Goal: Complete application form: Complete application form

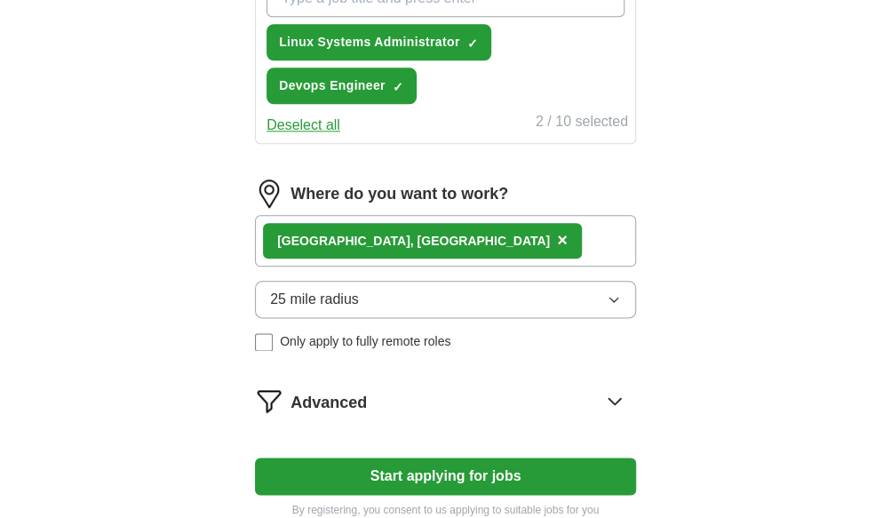
scroll to position [800, 0]
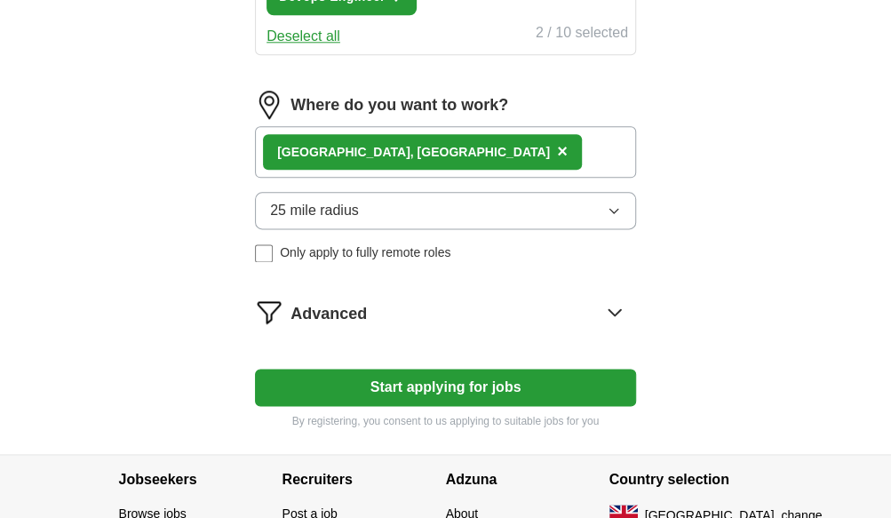
click at [423, 387] on button "Start applying for jobs" at bounding box center [445, 387] width 381 height 37
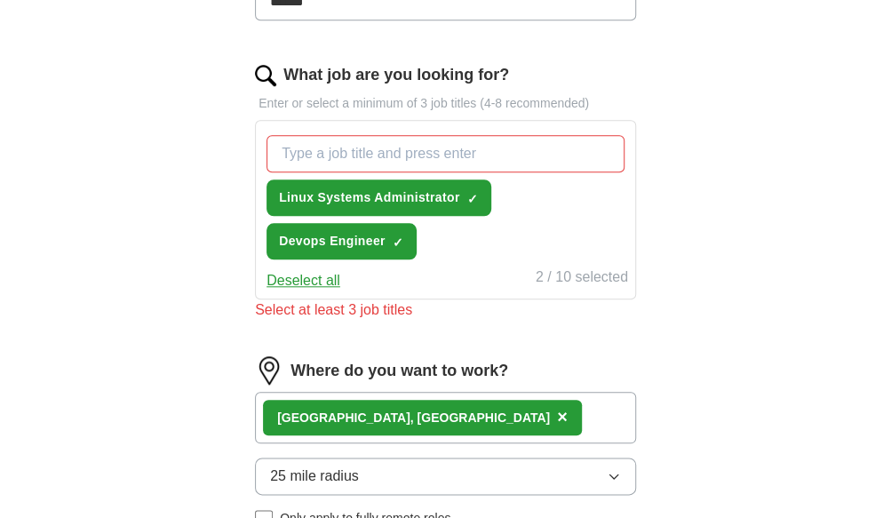
scroll to position [444, 0]
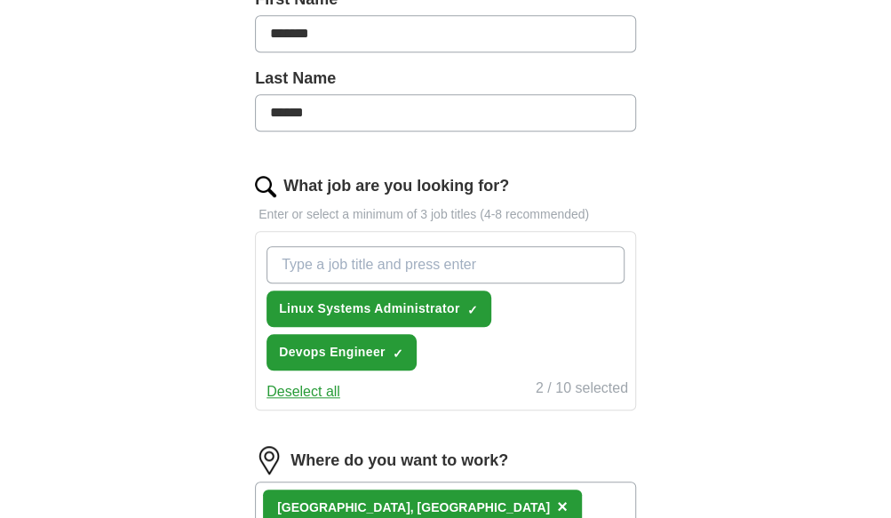
click at [291, 261] on input "What job are you looking for?" at bounding box center [446, 264] width 358 height 37
type input "a"
type input "AWS Engineer"
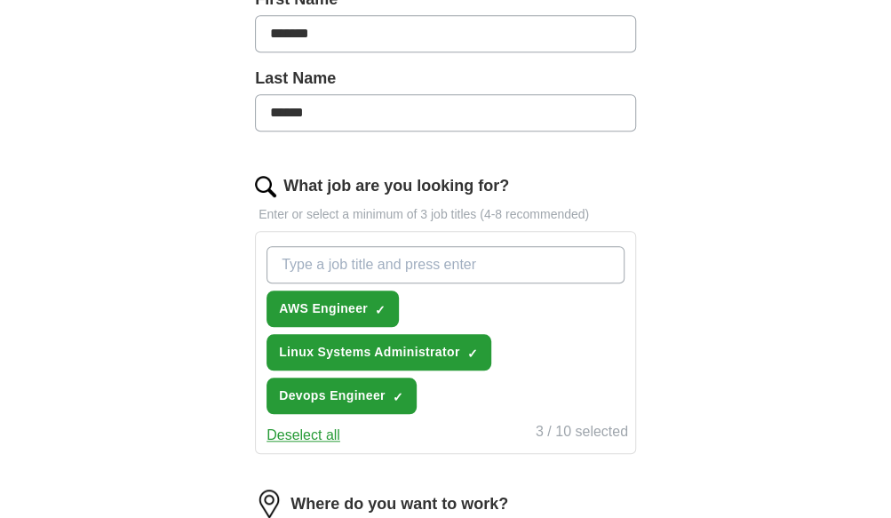
scroll to position [622, 0]
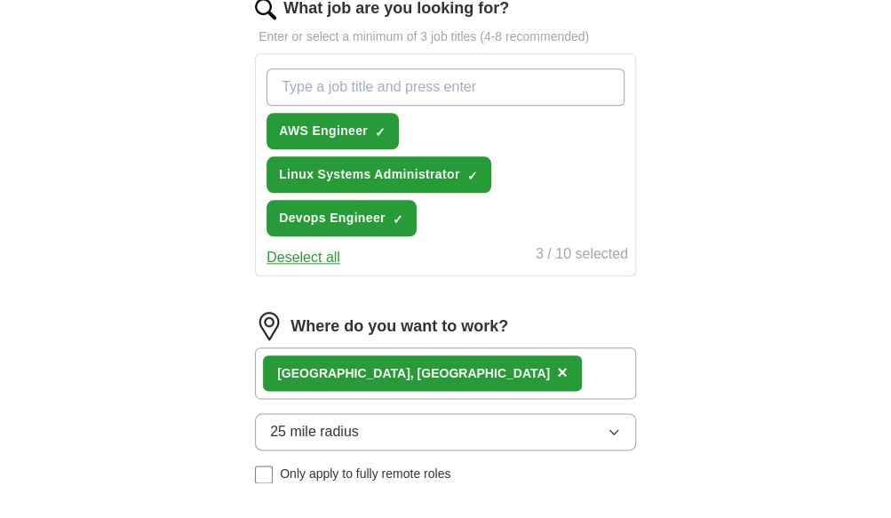
click at [288, 78] on input "What job are you looking for?" at bounding box center [446, 86] width 358 height 37
type input "Platform Engineer"
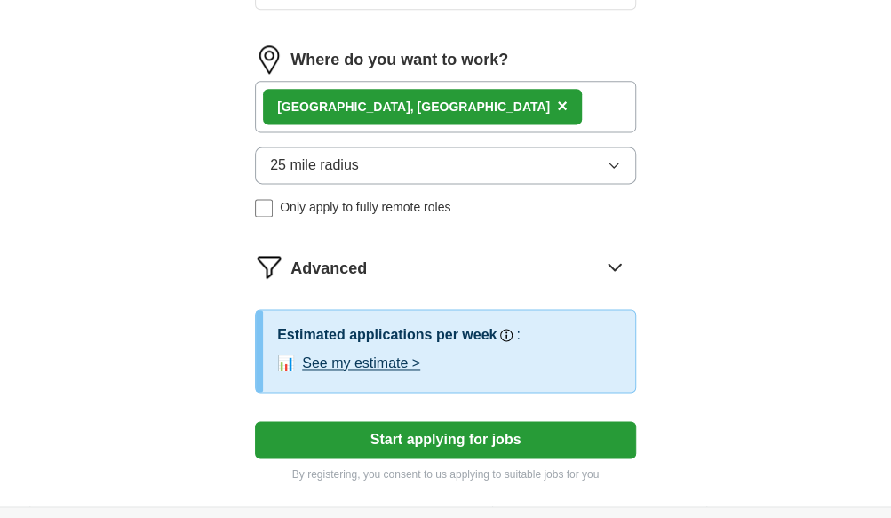
scroll to position [978, 0]
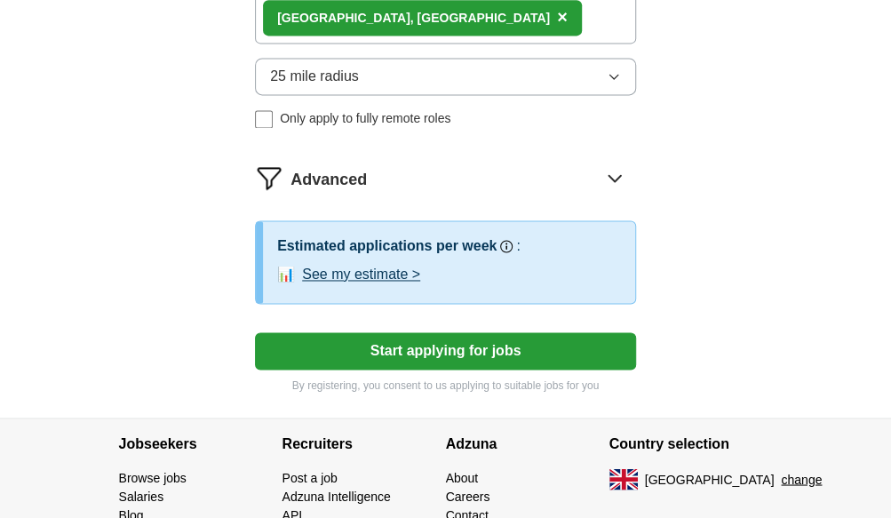
click at [422, 343] on button "Start applying for jobs" at bounding box center [445, 350] width 381 height 37
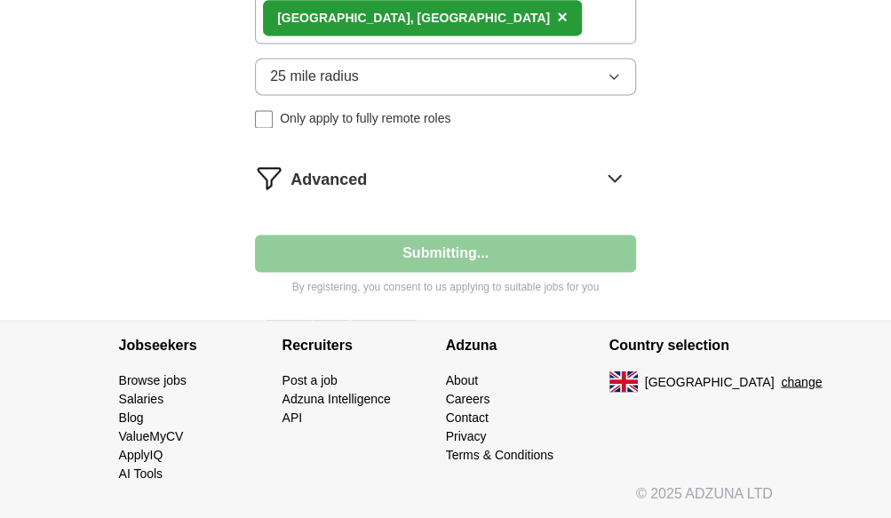
scroll to position [972, 0]
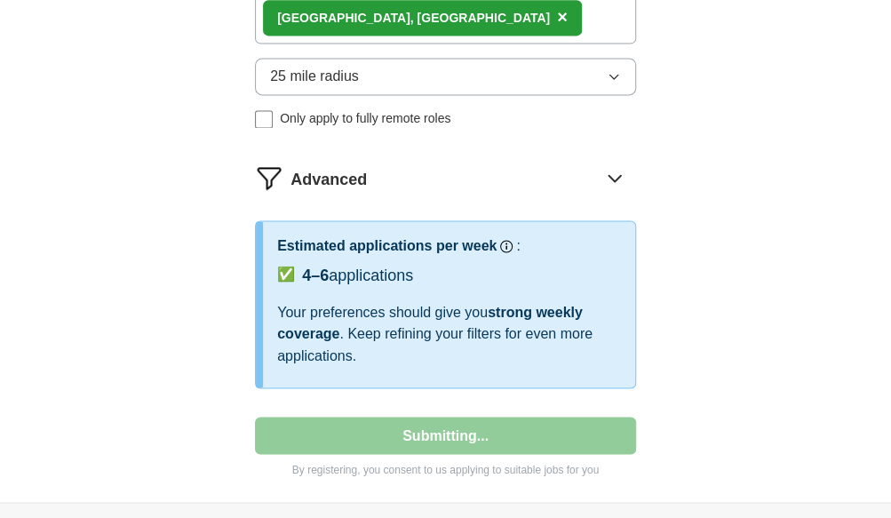
select select "**"
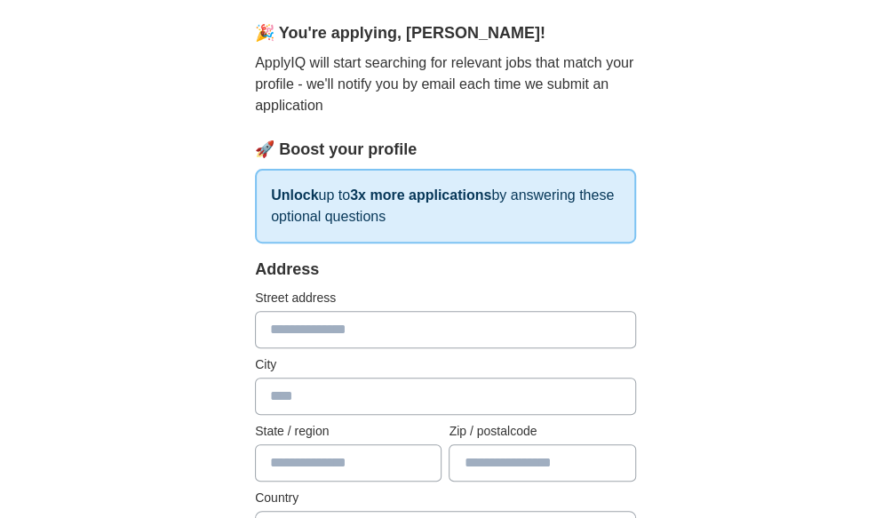
scroll to position [178, 0]
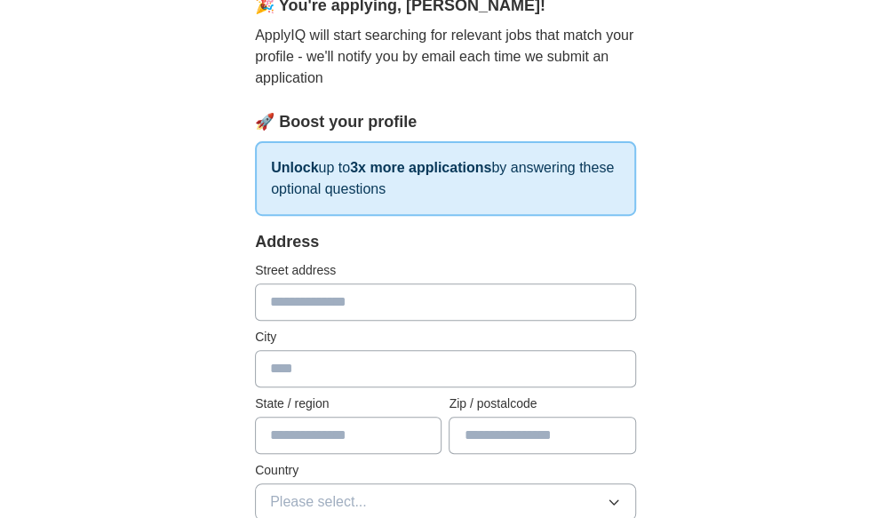
click at [286, 296] on input "text" at bounding box center [445, 301] width 381 height 37
type input "**********"
click at [288, 366] on input "text" at bounding box center [445, 368] width 381 height 37
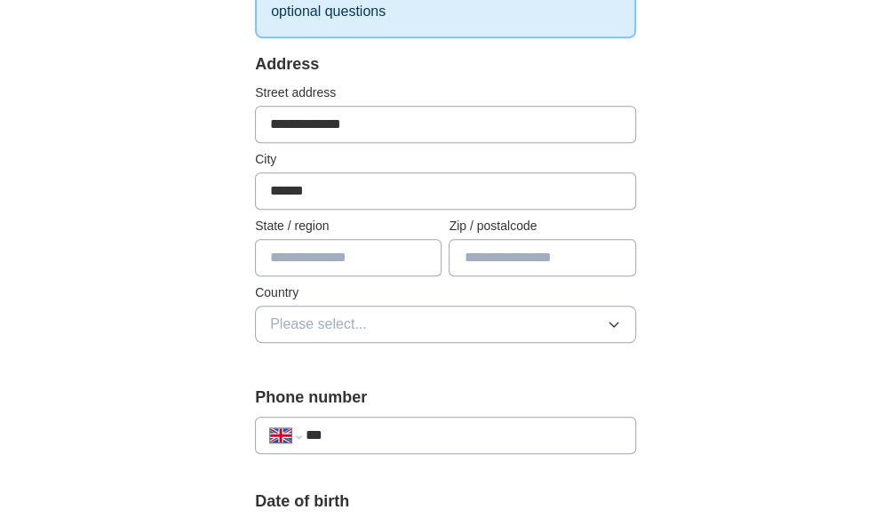
type input "******"
click at [283, 254] on input "text" at bounding box center [348, 257] width 187 height 37
type input "******"
click at [482, 251] on input "text" at bounding box center [542, 257] width 187 height 37
type input "*******"
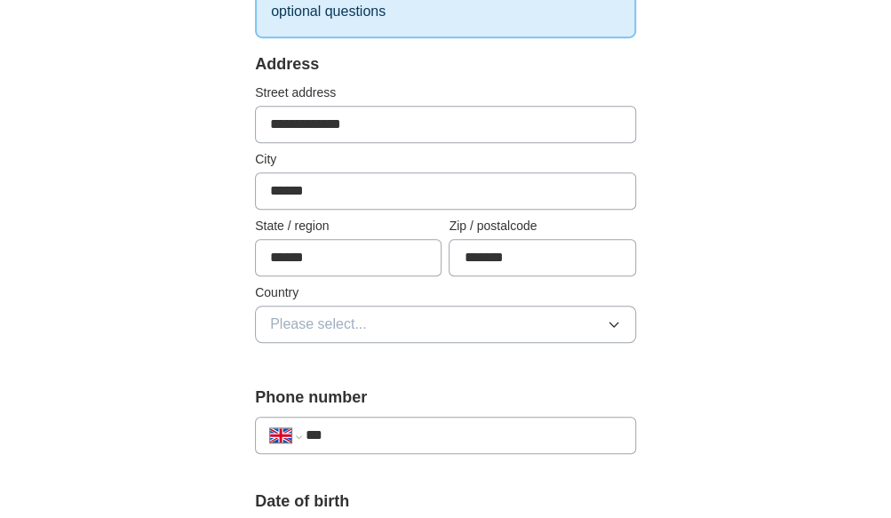
click at [301, 321] on span "Please select..." at bounding box center [318, 324] width 97 height 21
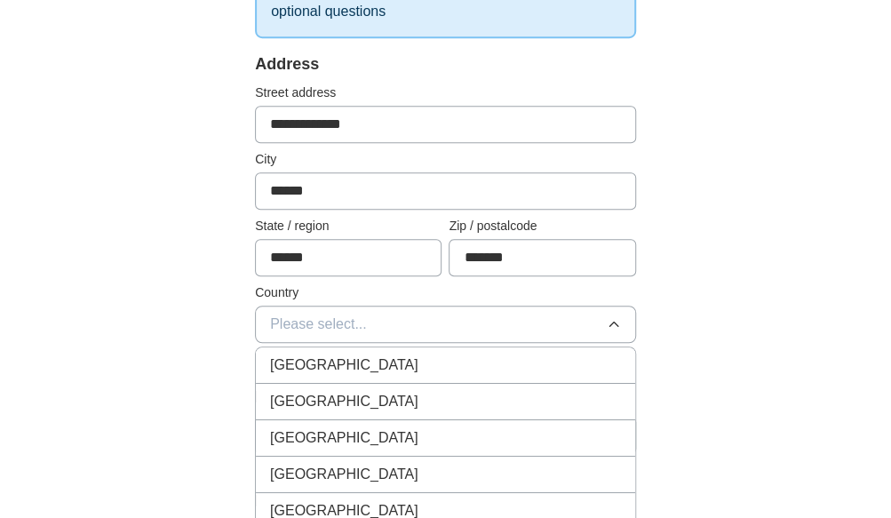
click at [300, 363] on span "[GEOGRAPHIC_DATA]" at bounding box center [344, 365] width 148 height 21
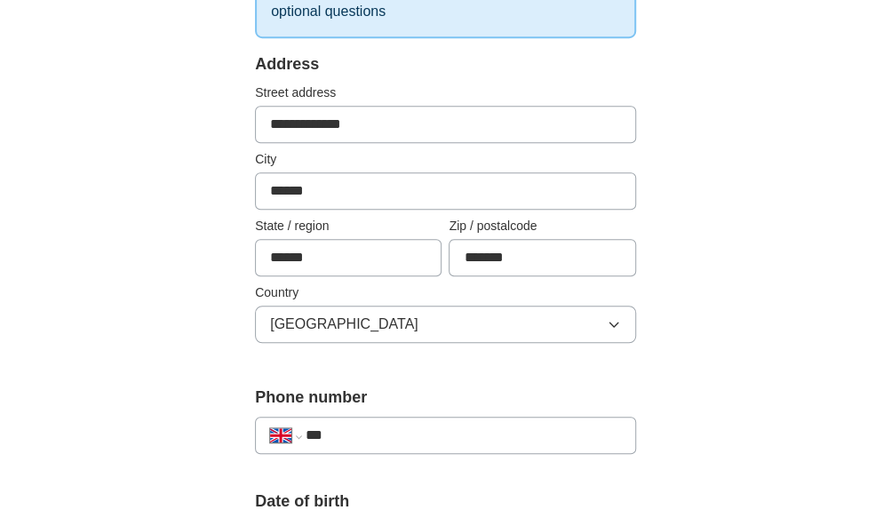
click at [363, 434] on input "***" at bounding box center [463, 435] width 315 height 21
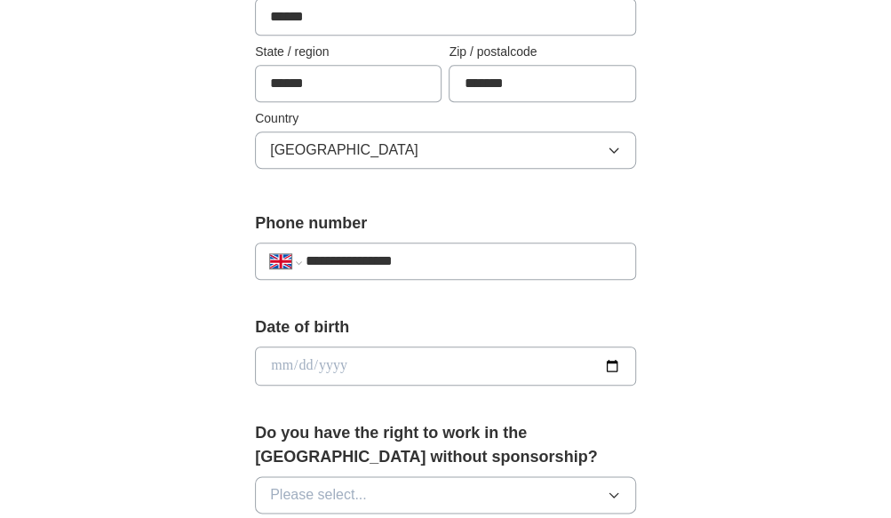
scroll to position [533, 0]
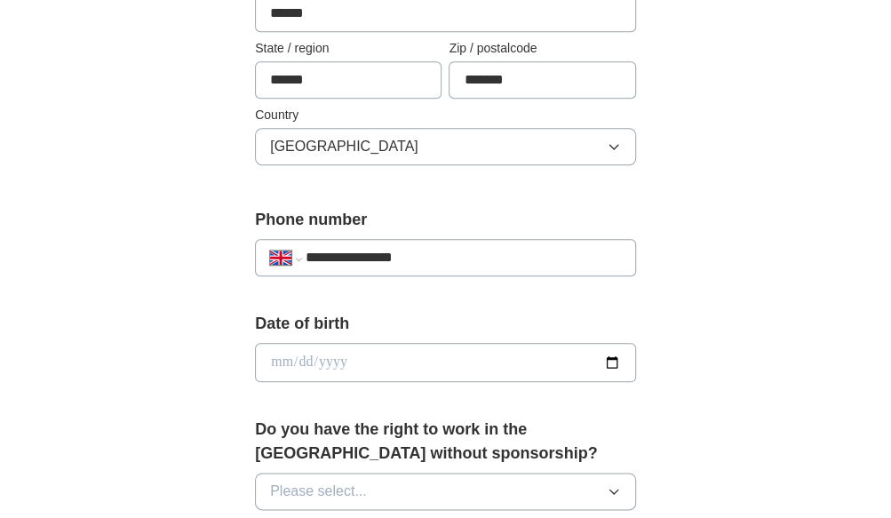
type input "**********"
click at [321, 358] on input "date" at bounding box center [445, 362] width 381 height 39
click at [614, 361] on input "date" at bounding box center [445, 362] width 381 height 39
click at [286, 363] on input "date" at bounding box center [445, 362] width 381 height 39
type input "**********"
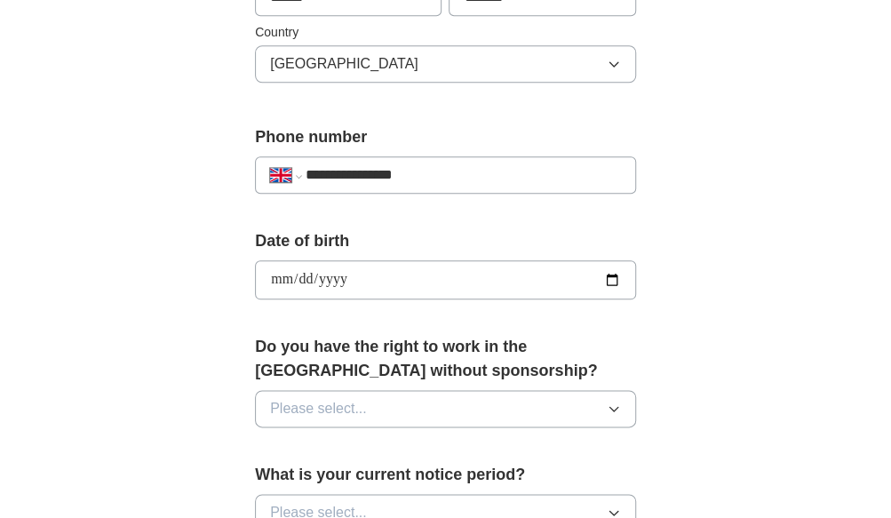
scroll to position [711, 0]
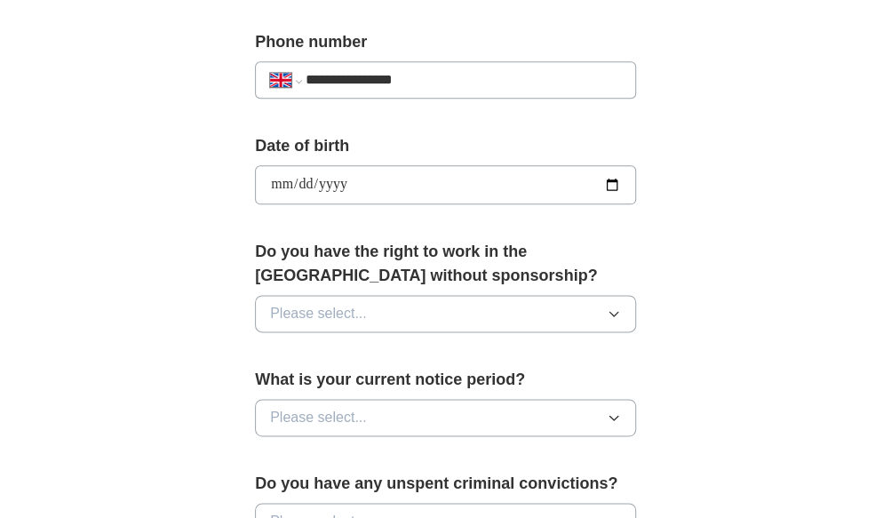
click at [616, 307] on icon "button" at bounding box center [614, 314] width 14 height 14
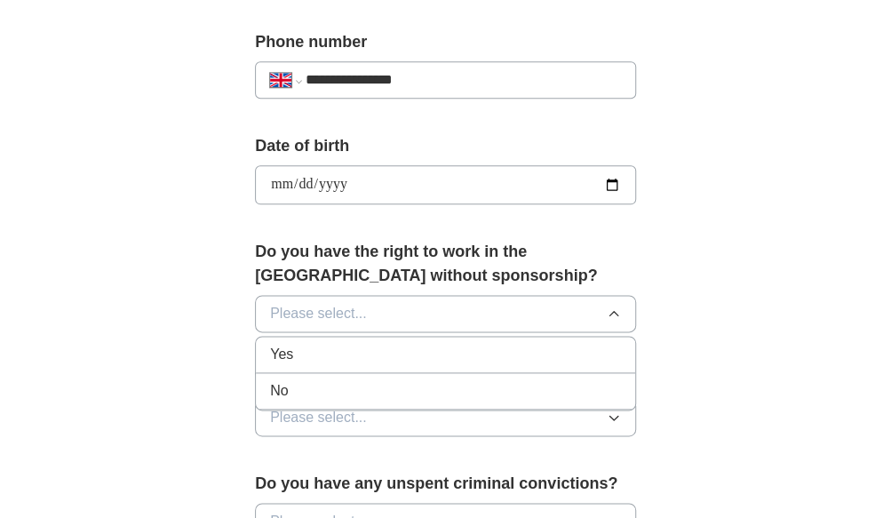
click at [283, 348] on span "Yes" at bounding box center [281, 354] width 23 height 21
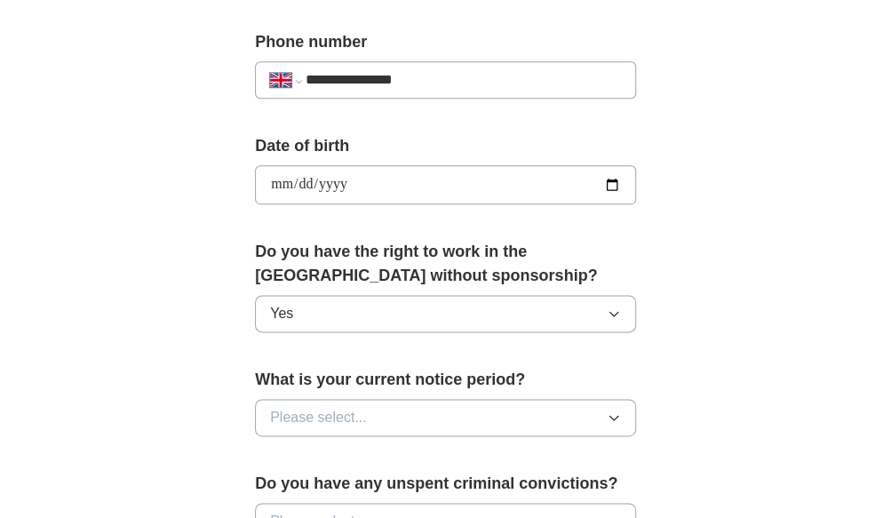
scroll to position [800, 0]
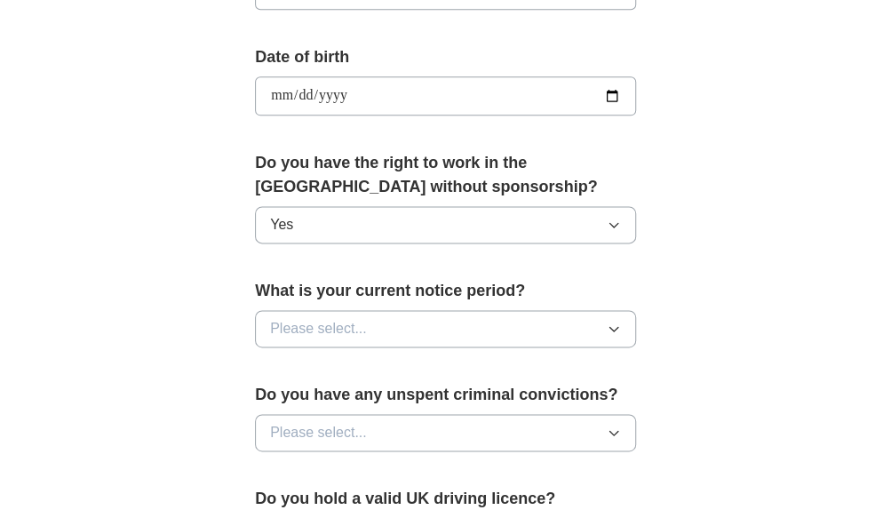
click at [617, 325] on icon "button" at bounding box center [614, 329] width 14 height 14
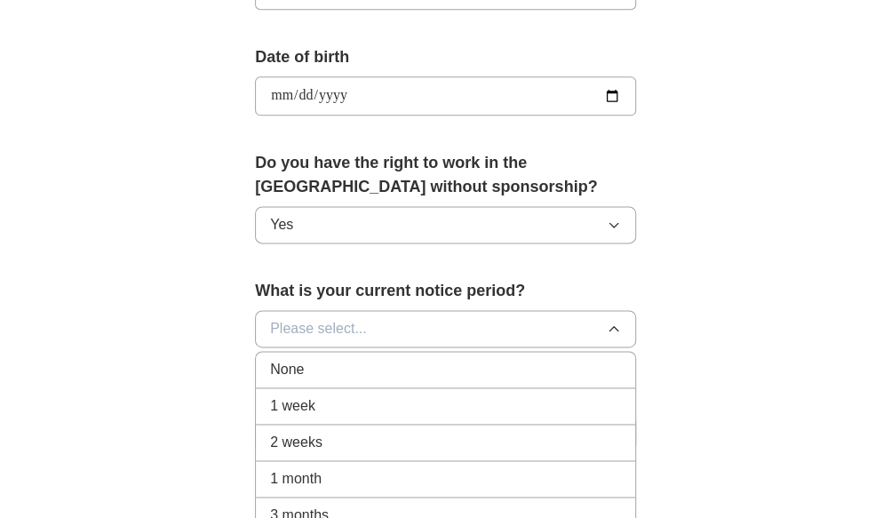
click at [294, 362] on span "None" at bounding box center [287, 369] width 34 height 21
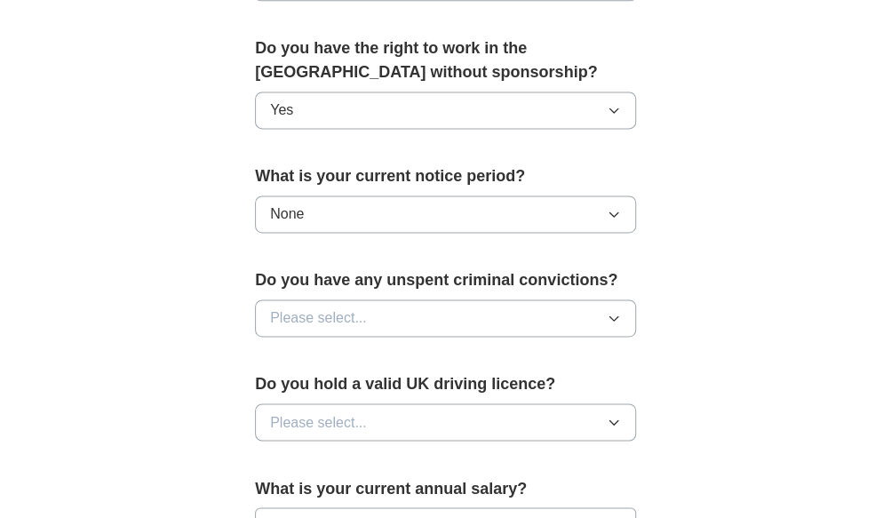
scroll to position [978, 0]
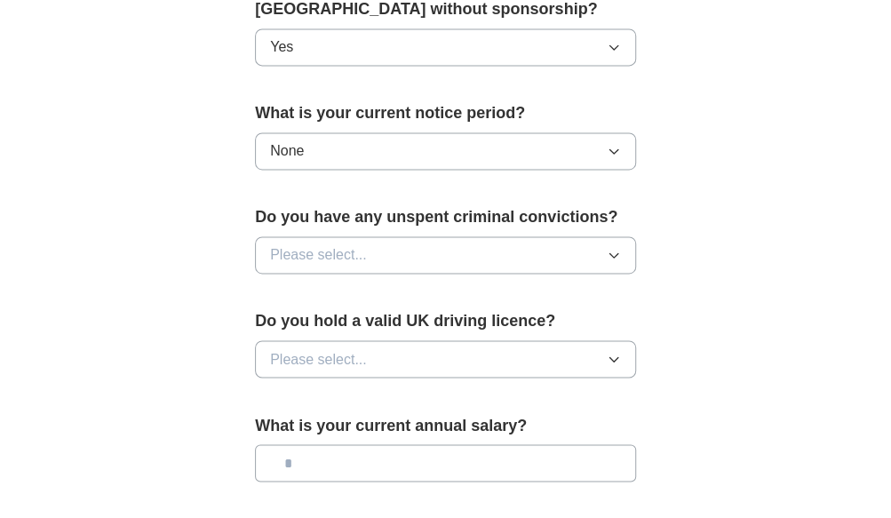
click at [619, 249] on icon "button" at bounding box center [614, 255] width 14 height 14
click at [282, 325] on span "No" at bounding box center [279, 332] width 18 height 21
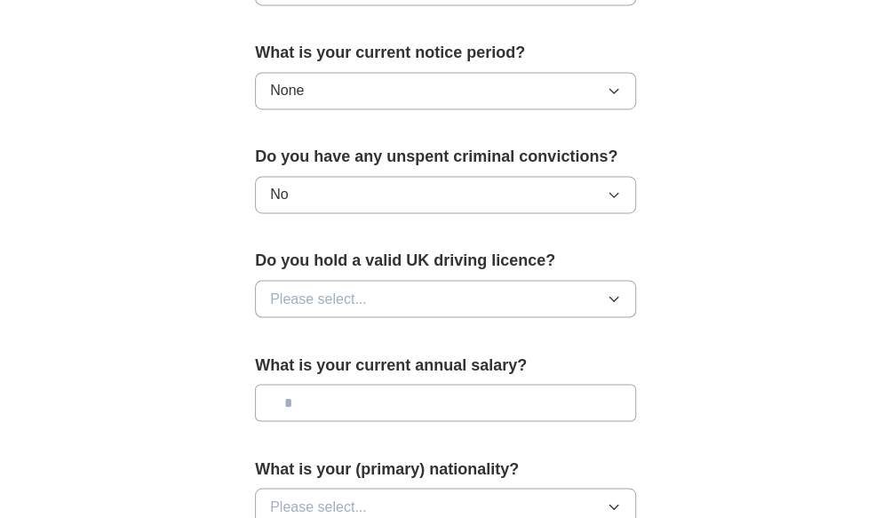
scroll to position [1066, 0]
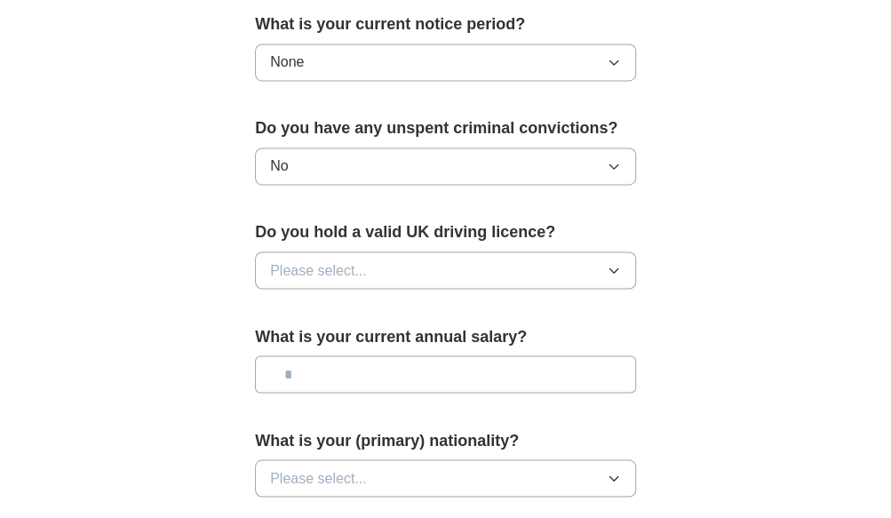
click at [619, 263] on icon "button" at bounding box center [614, 270] width 14 height 14
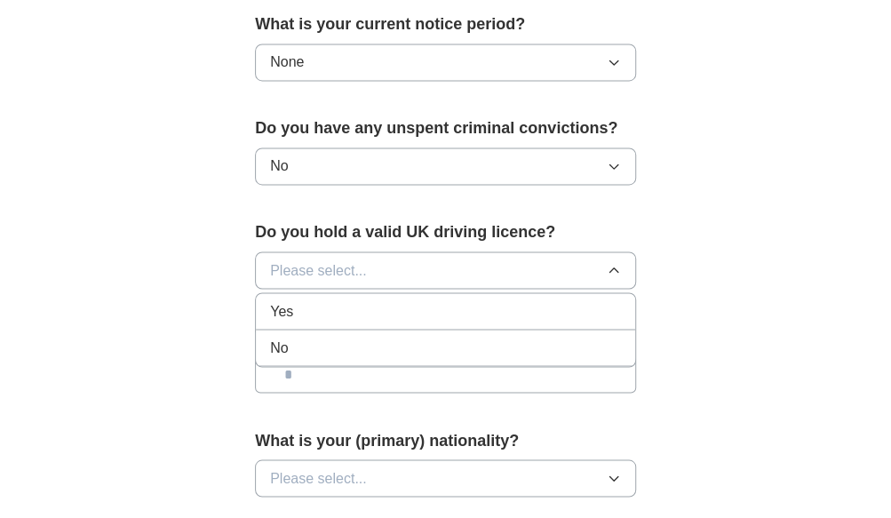
click at [279, 339] on span "No" at bounding box center [279, 347] width 18 height 21
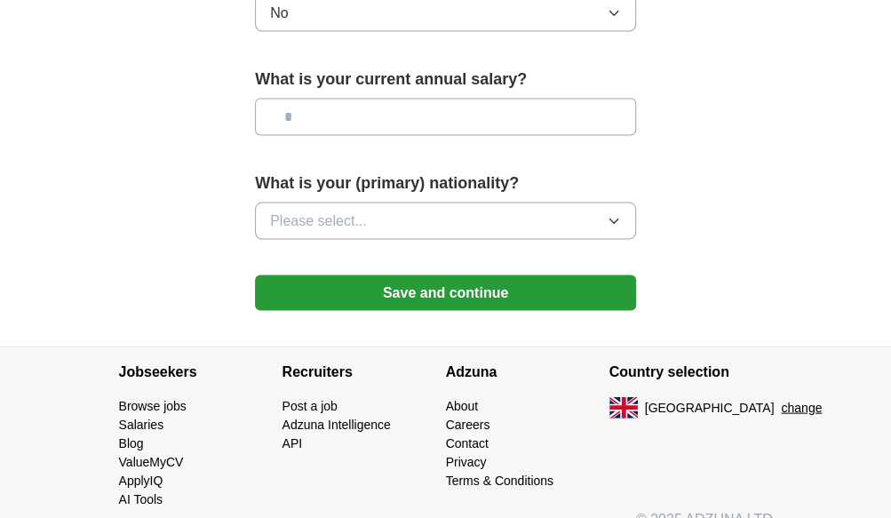
scroll to position [1333, 0]
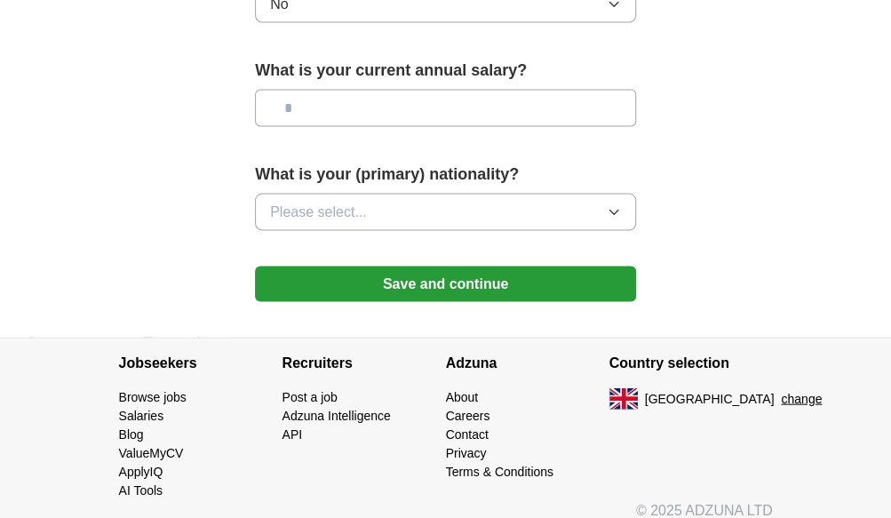
click at [619, 204] on icon "button" at bounding box center [614, 211] width 14 height 14
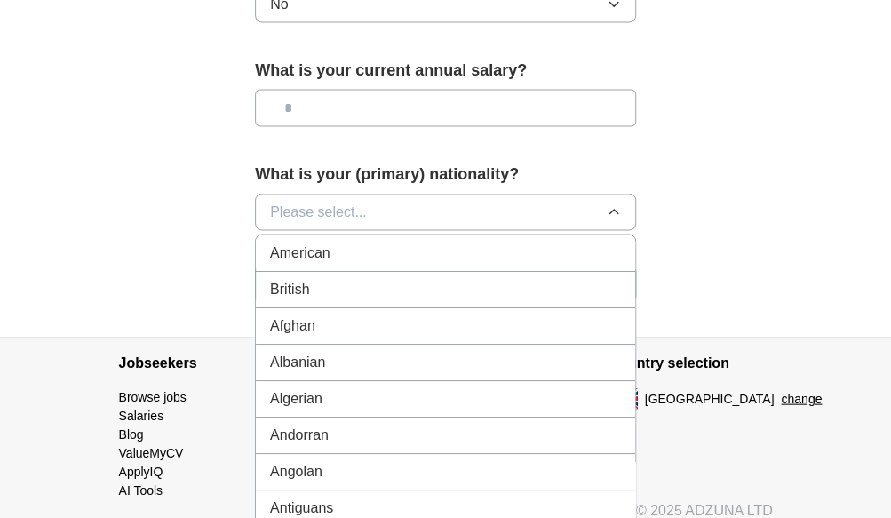
click at [310, 288] on div "British" at bounding box center [445, 288] width 351 height 21
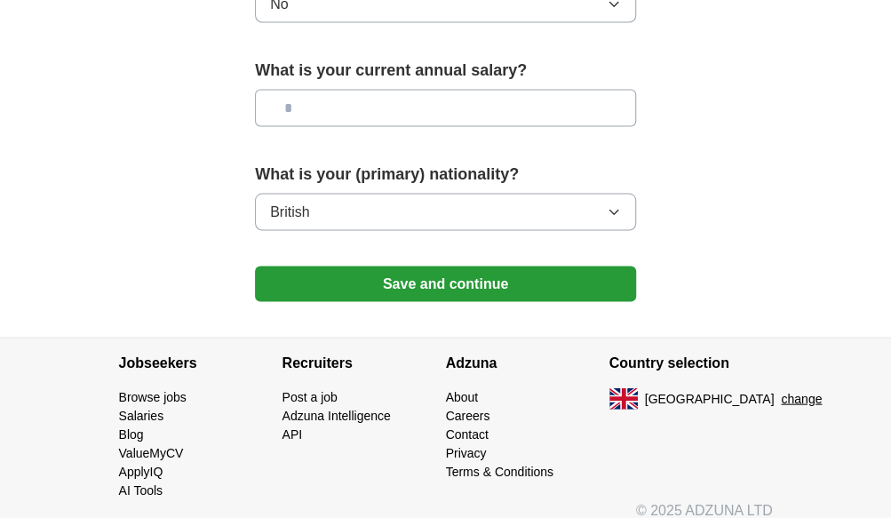
click at [474, 281] on button "Save and continue" at bounding box center [445, 284] width 381 height 36
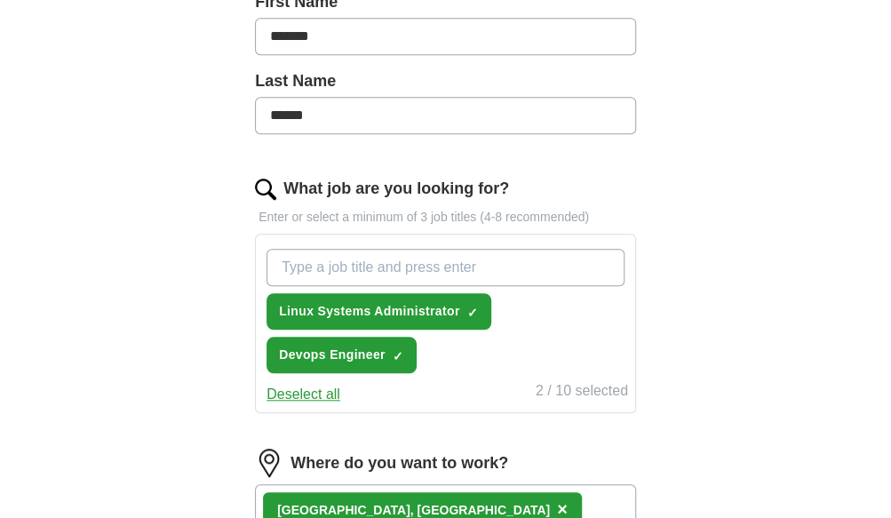
scroll to position [444, 0]
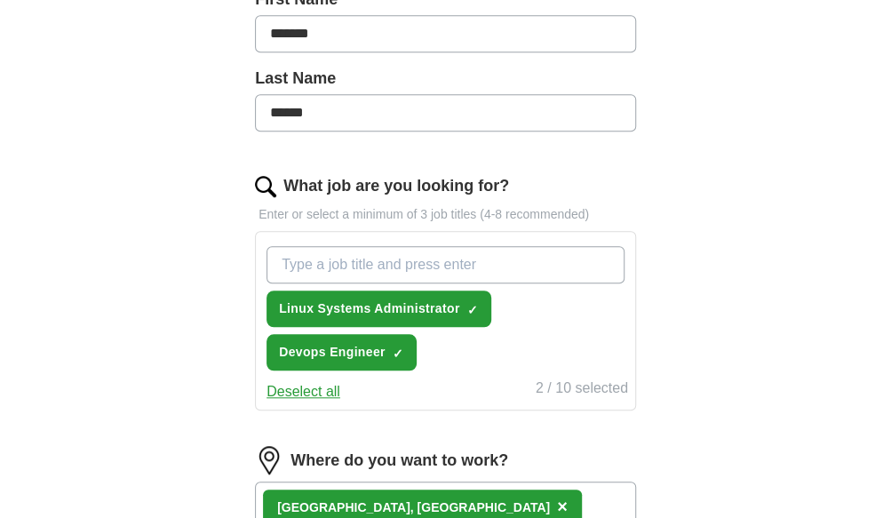
click at [300, 267] on input "What job are you looking for?" at bounding box center [446, 264] width 358 height 37
type input "AWS Engineer"
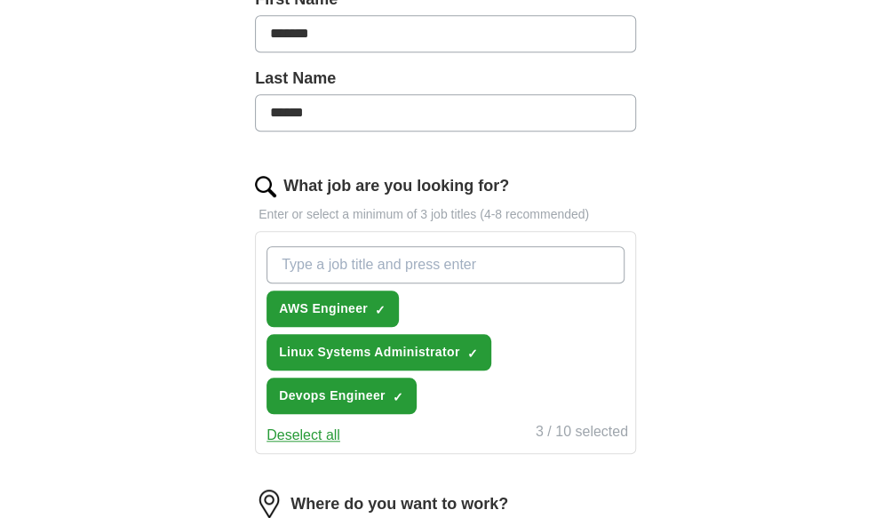
click at [296, 259] on input "What job are you looking for?" at bounding box center [446, 264] width 358 height 37
type input "Platform Engineer"
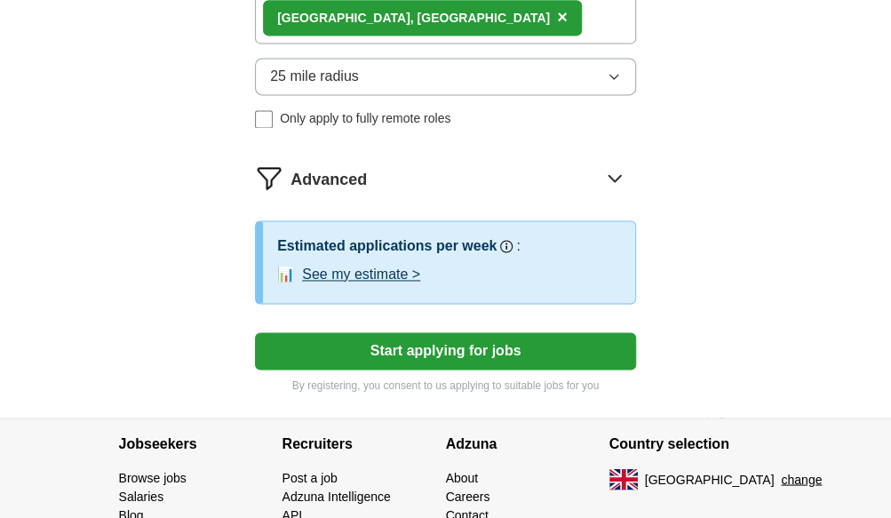
scroll to position [1066, 0]
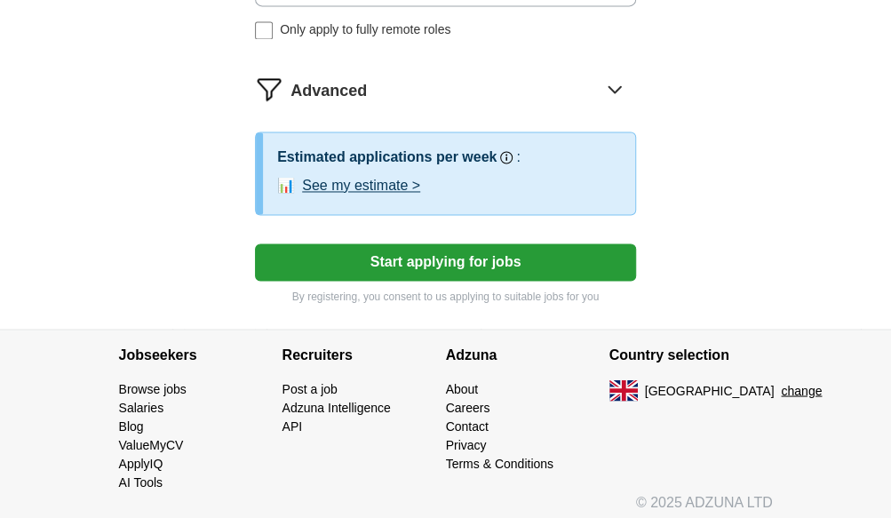
click at [372, 252] on button "Start applying for jobs" at bounding box center [445, 261] width 381 height 37
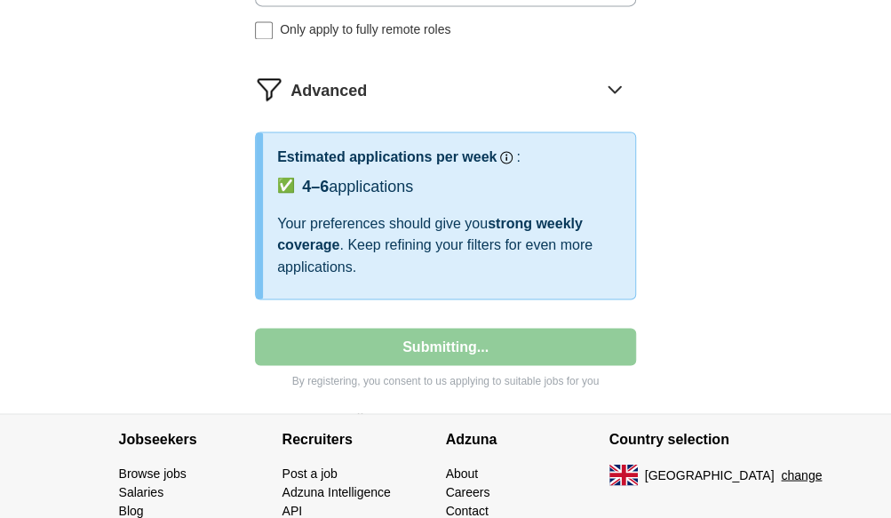
select select "**"
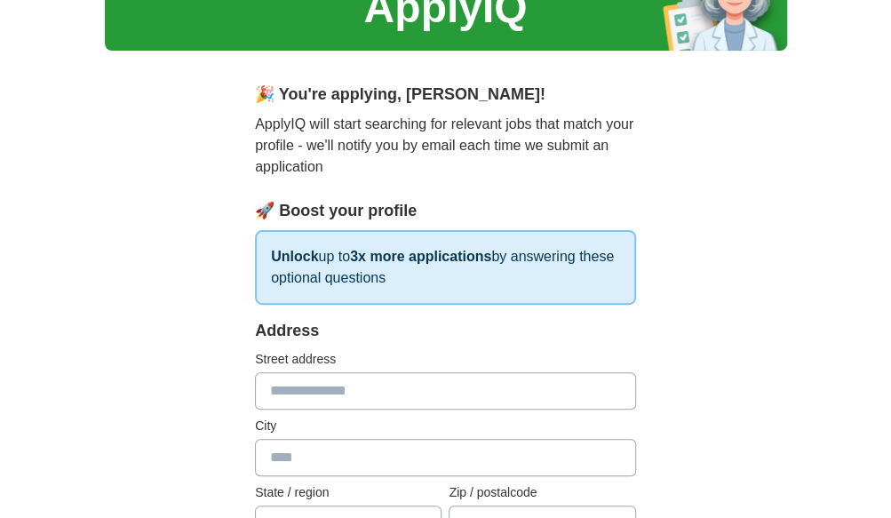
scroll to position [178, 0]
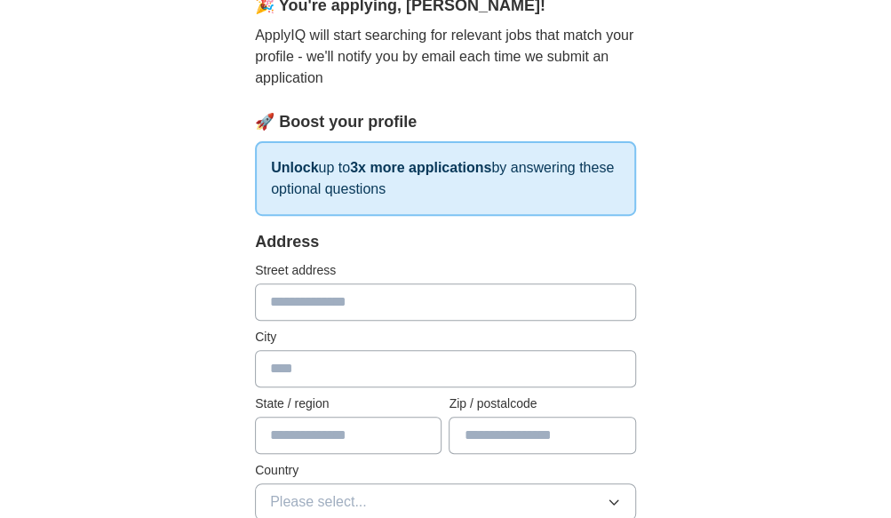
click at [299, 291] on input "text" at bounding box center [445, 301] width 381 height 37
type input "**********"
click at [281, 367] on input "text" at bounding box center [445, 368] width 381 height 37
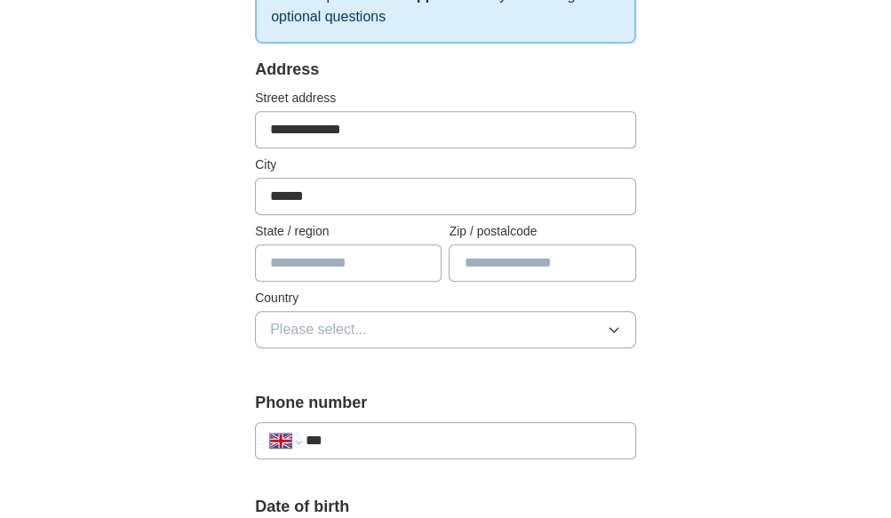
scroll to position [355, 0]
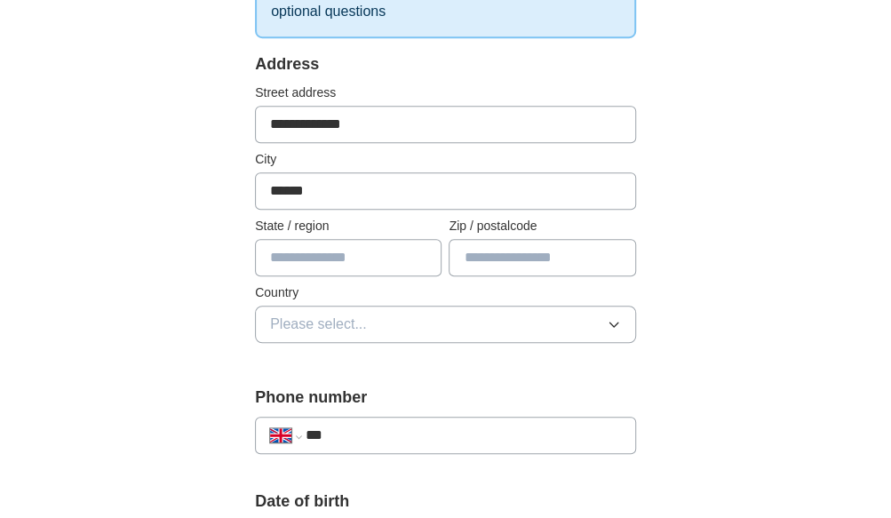
type input "******"
click at [272, 254] on input "text" at bounding box center [348, 257] width 187 height 37
type input "******"
click at [487, 251] on input "text" at bounding box center [542, 257] width 187 height 37
type input "*******"
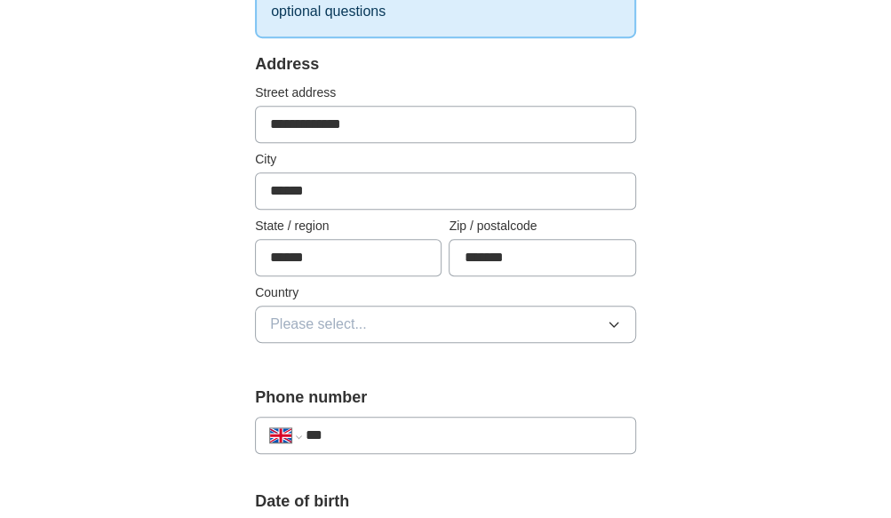
click at [295, 320] on span "Please select..." at bounding box center [318, 324] width 97 height 21
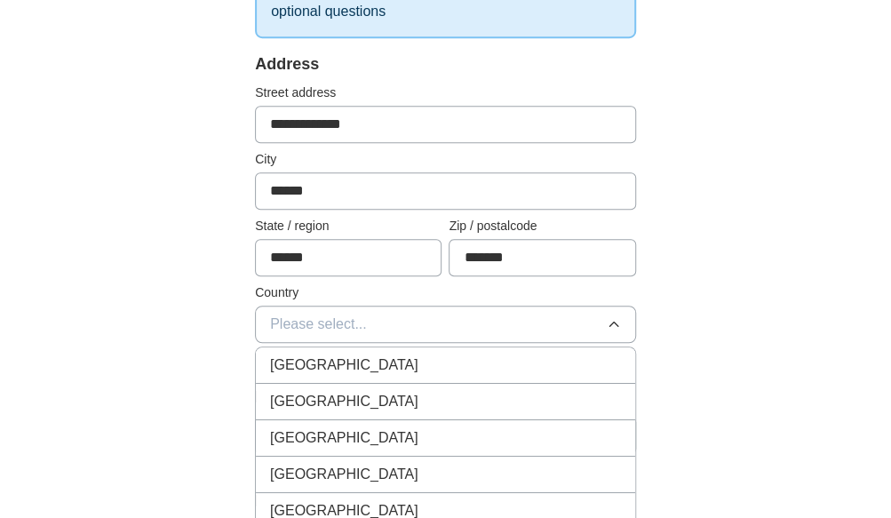
click at [291, 359] on span "[GEOGRAPHIC_DATA]" at bounding box center [344, 365] width 148 height 21
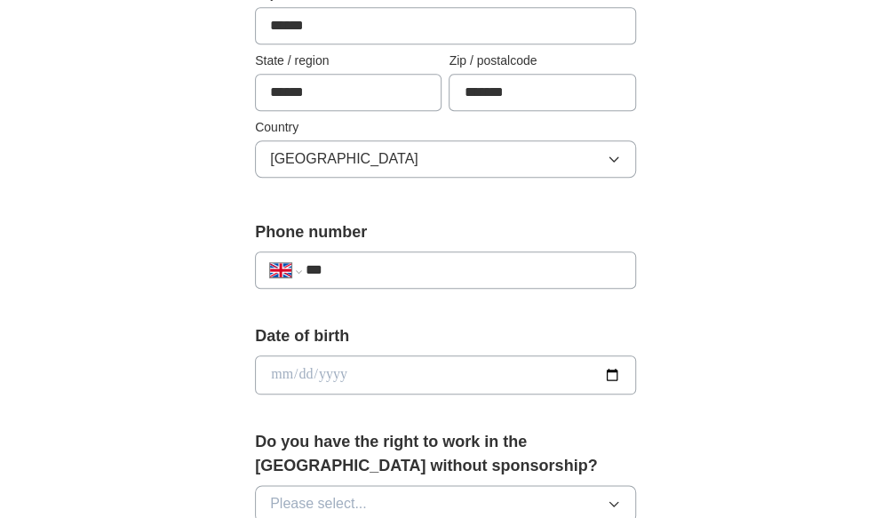
scroll to position [533, 0]
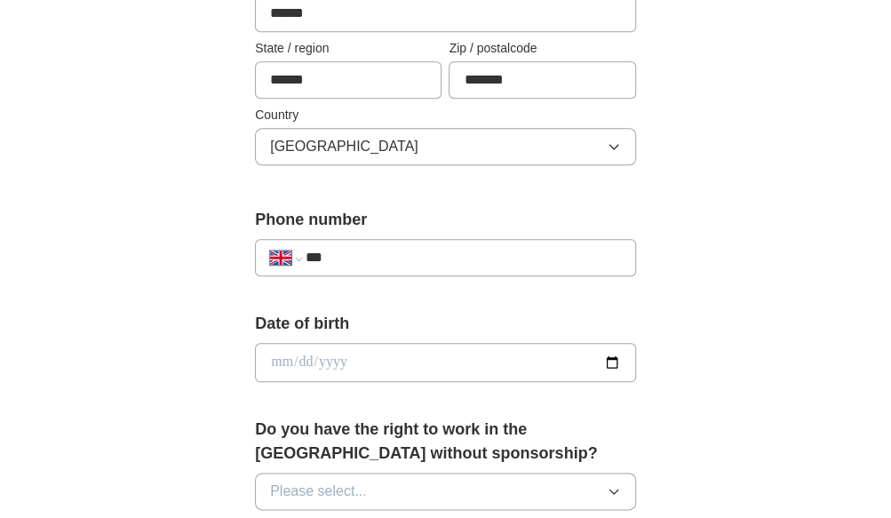
click at [355, 259] on input "***" at bounding box center [463, 257] width 315 height 21
type input "**********"
click at [270, 355] on input "date" at bounding box center [445, 362] width 381 height 39
type input "**********"
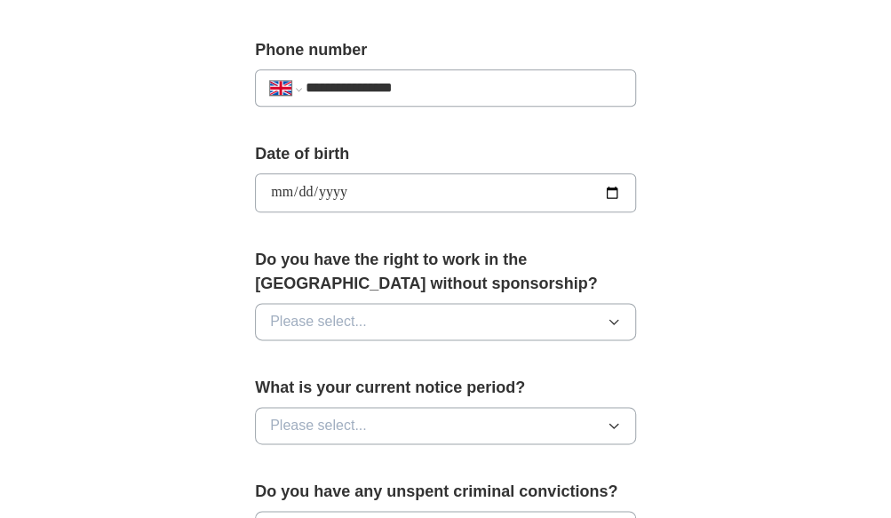
scroll to position [711, 0]
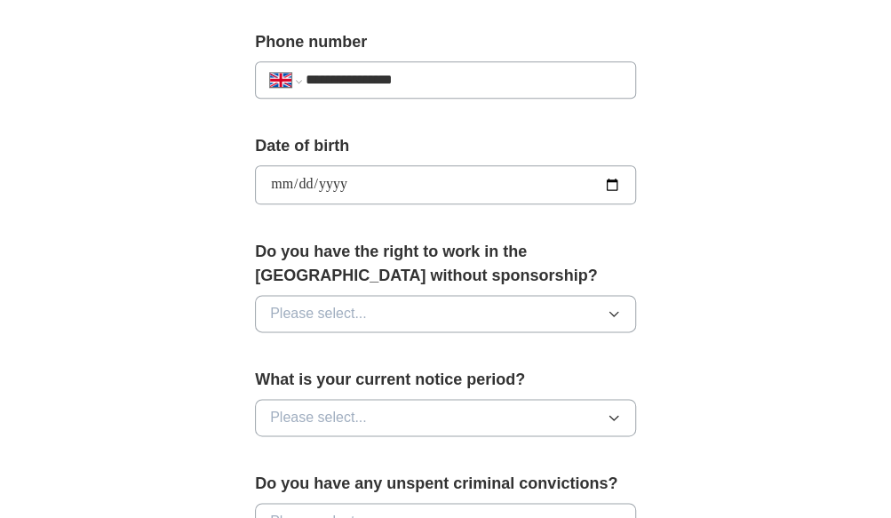
click at [618, 307] on icon "button" at bounding box center [614, 314] width 14 height 14
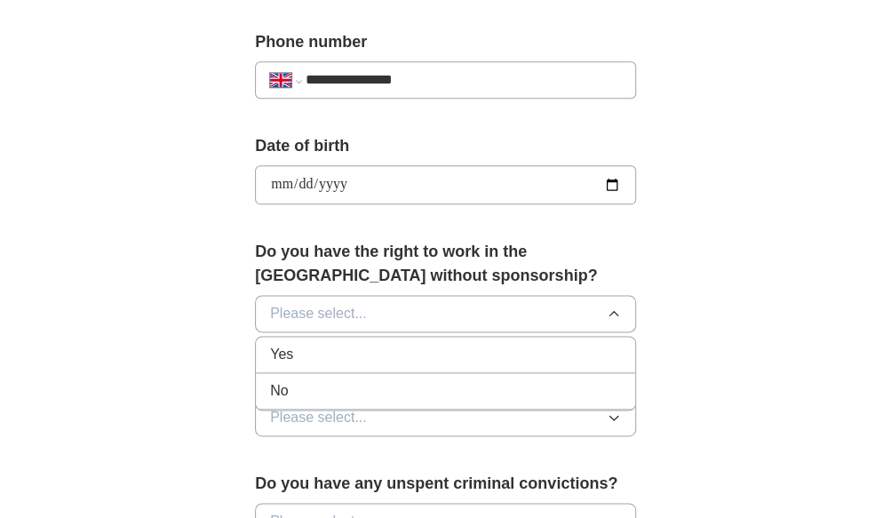
click at [283, 355] on span "Yes" at bounding box center [281, 354] width 23 height 21
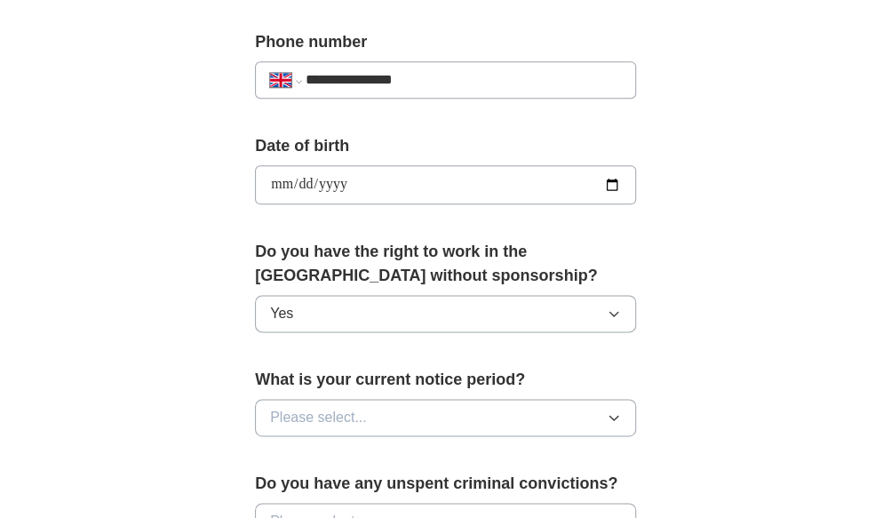
scroll to position [800, 0]
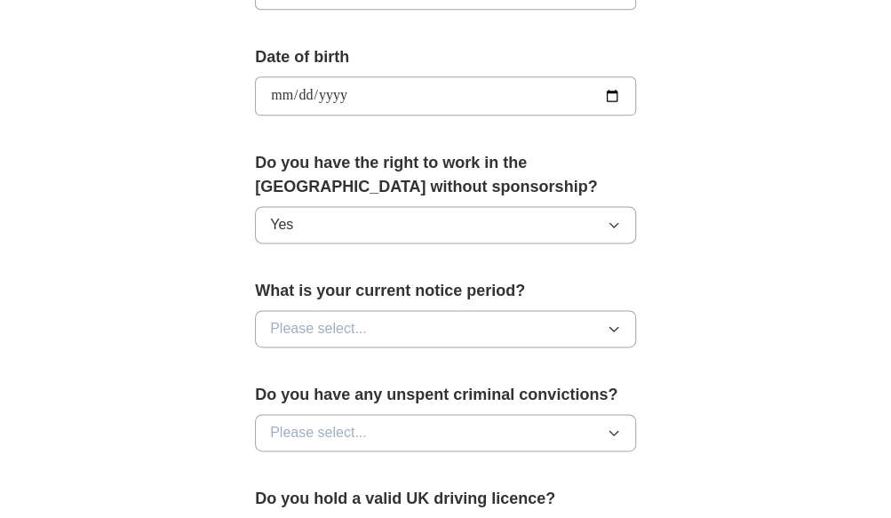
click at [610, 327] on icon "button" at bounding box center [614, 329] width 8 height 4
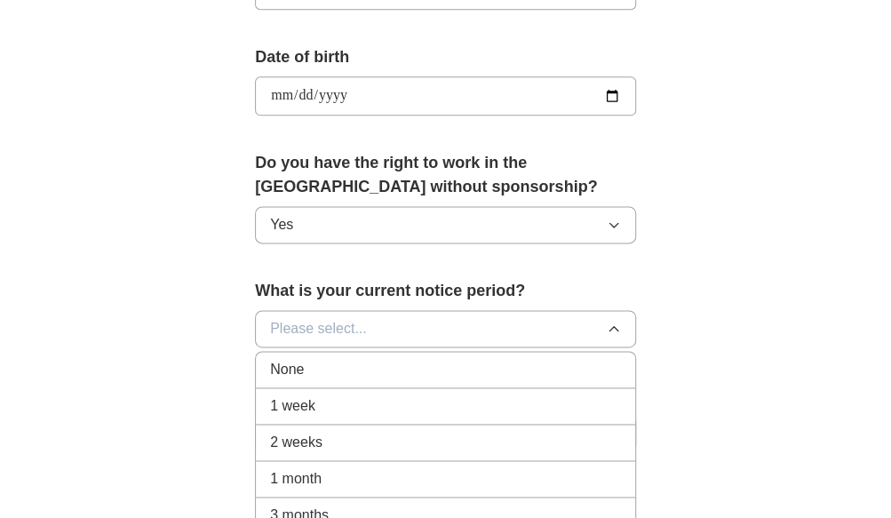
click at [286, 363] on span "None" at bounding box center [287, 369] width 34 height 21
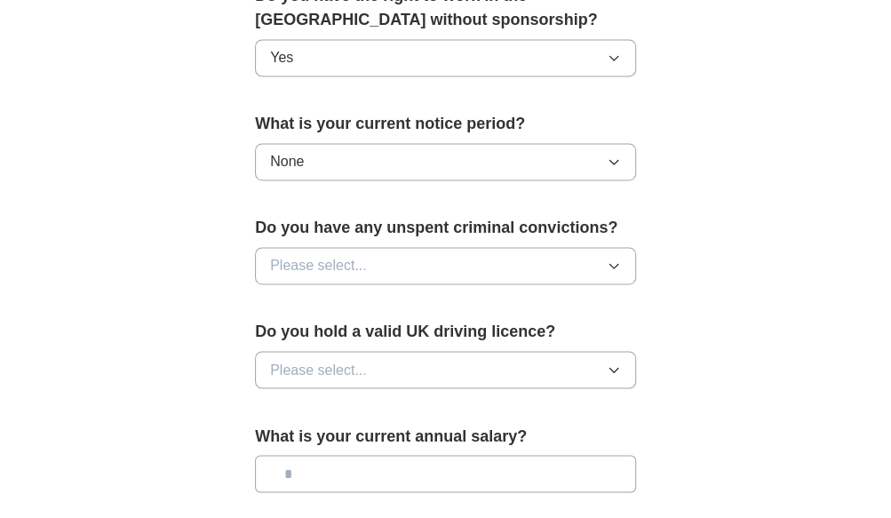
scroll to position [978, 0]
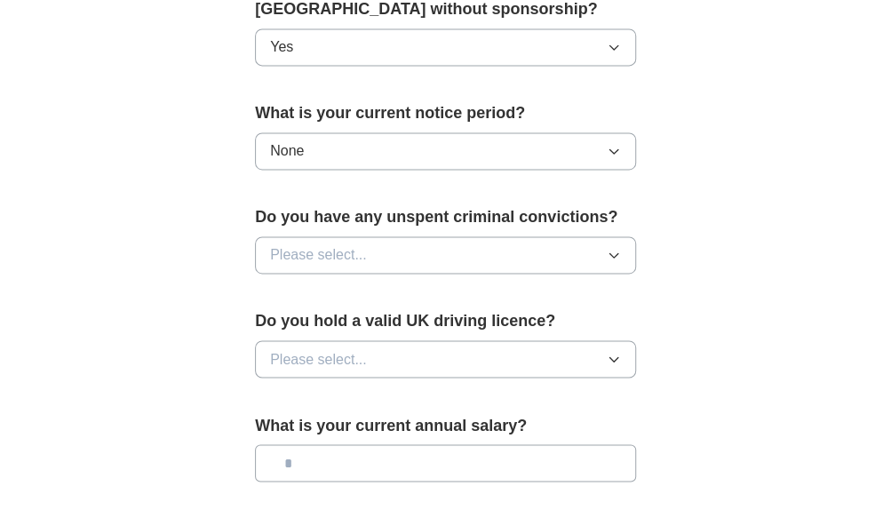
click at [615, 248] on icon "button" at bounding box center [614, 255] width 14 height 14
click at [282, 322] on span "No" at bounding box center [279, 332] width 18 height 21
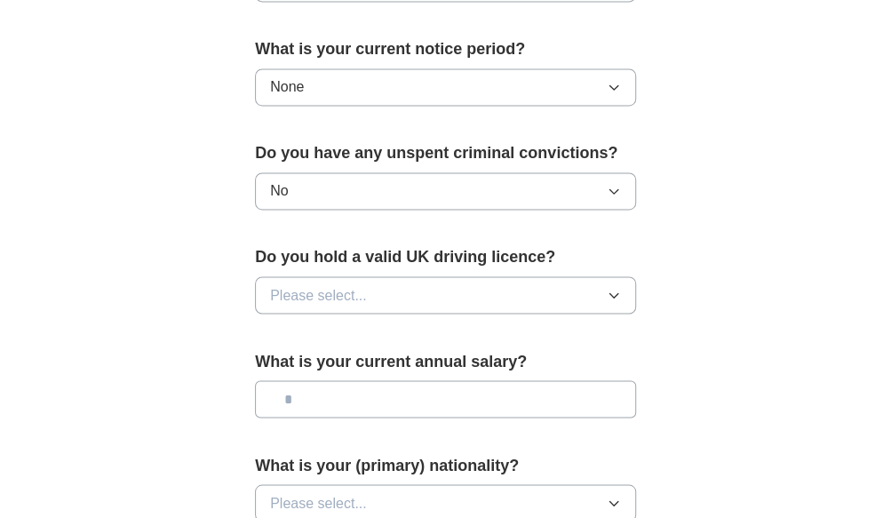
scroll to position [1066, 0]
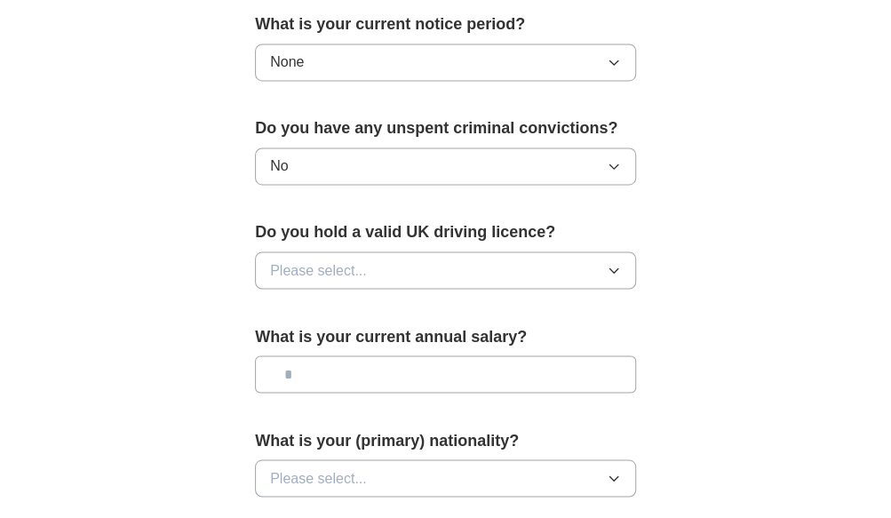
click at [610, 263] on icon "button" at bounding box center [614, 270] width 14 height 14
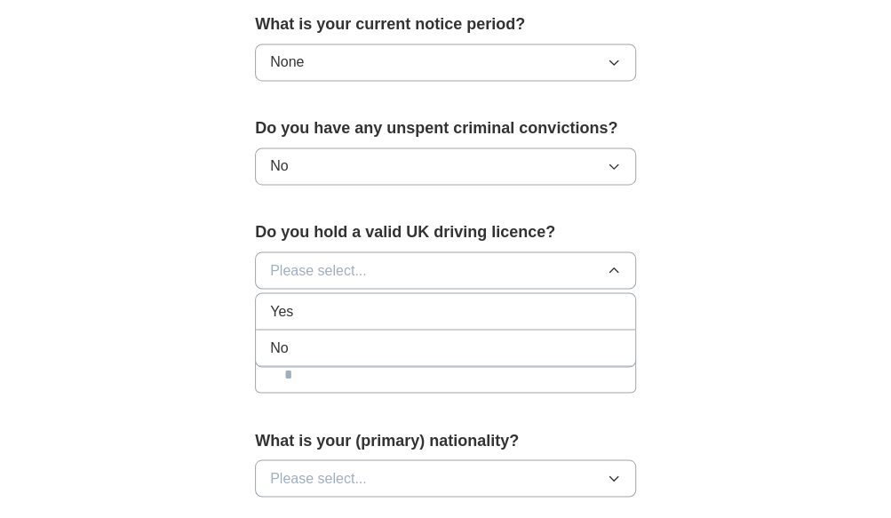
click at [288, 338] on span "No" at bounding box center [279, 347] width 18 height 21
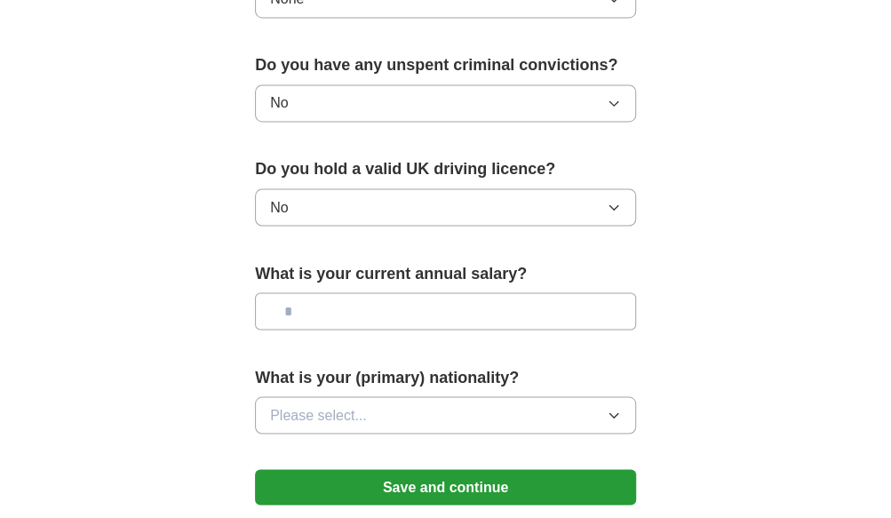
scroll to position [1155, 0]
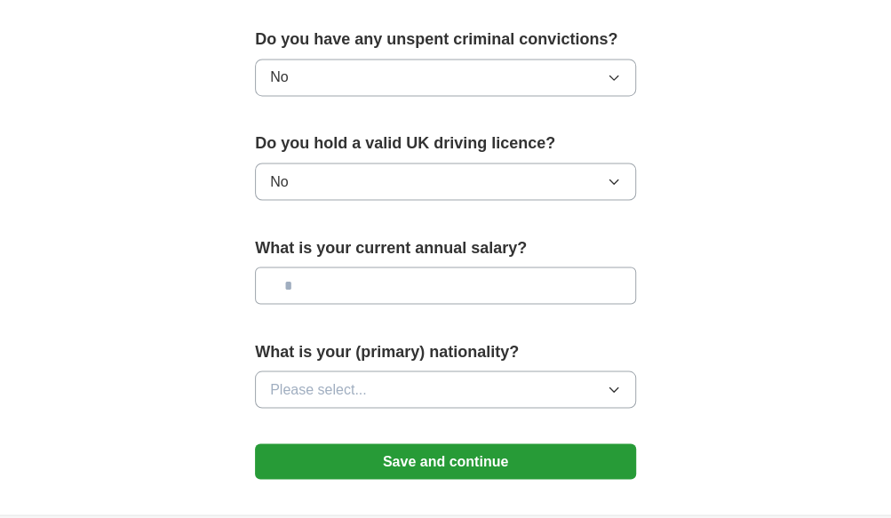
click at [313, 277] on input "text" at bounding box center [445, 285] width 381 height 37
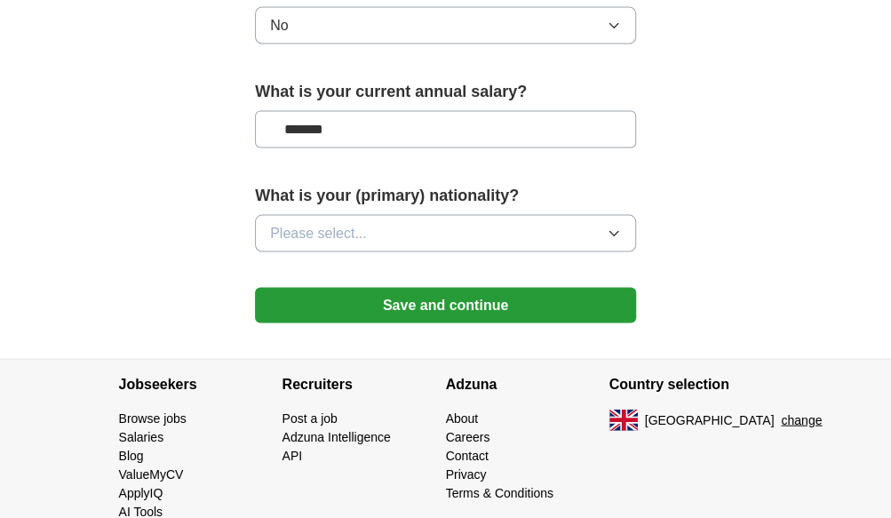
scroll to position [1333, 0]
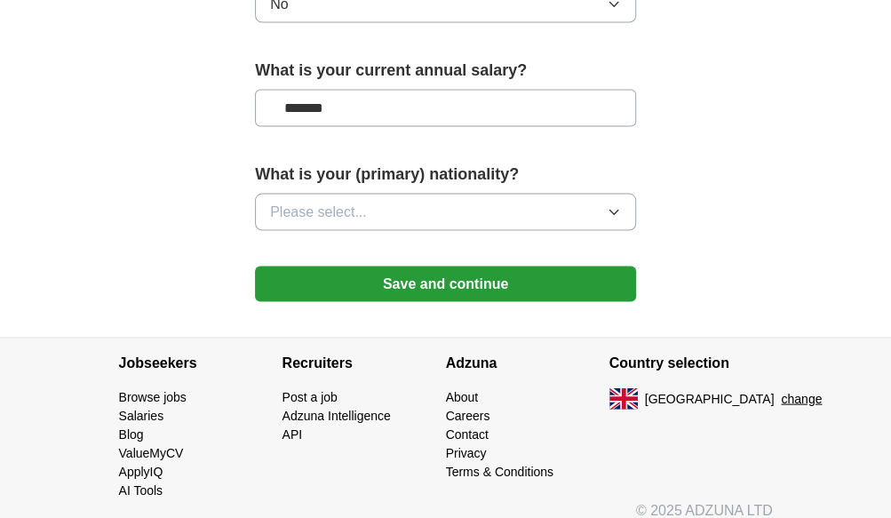
type input "*******"
click at [610, 206] on icon "button" at bounding box center [614, 211] width 14 height 14
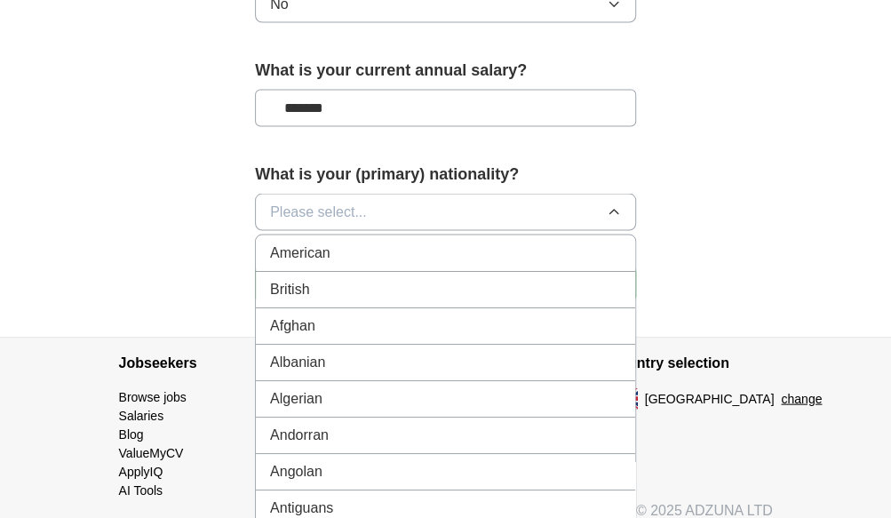
click at [287, 286] on span "British" at bounding box center [289, 288] width 39 height 21
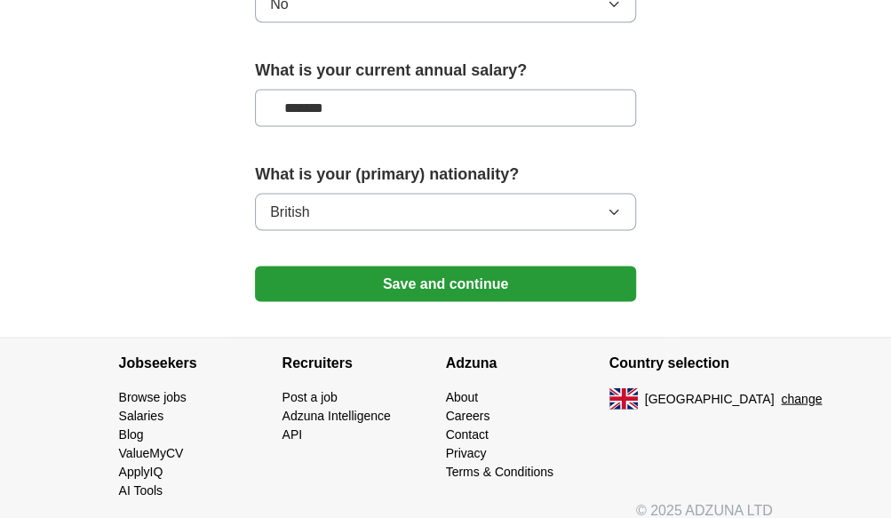
scroll to position [1342, 0]
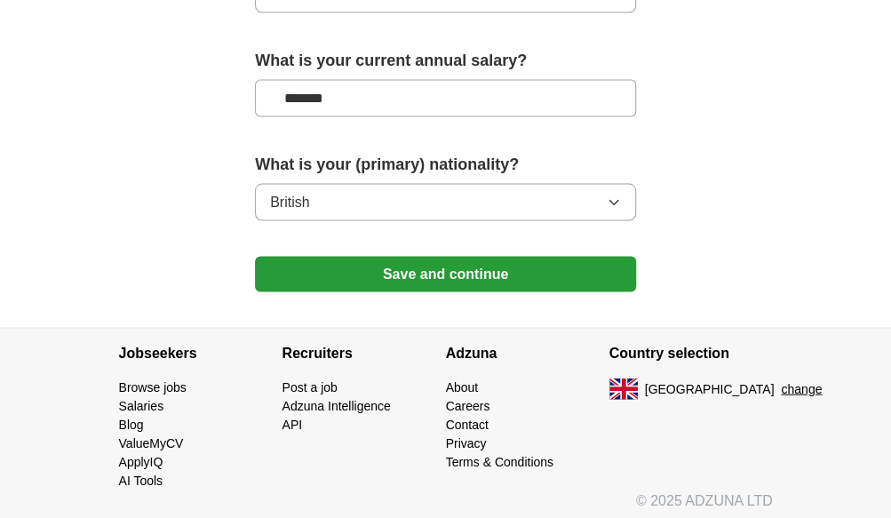
click at [450, 267] on button "Save and continue" at bounding box center [445, 275] width 381 height 36
